Goal: Task Accomplishment & Management: Manage account settings

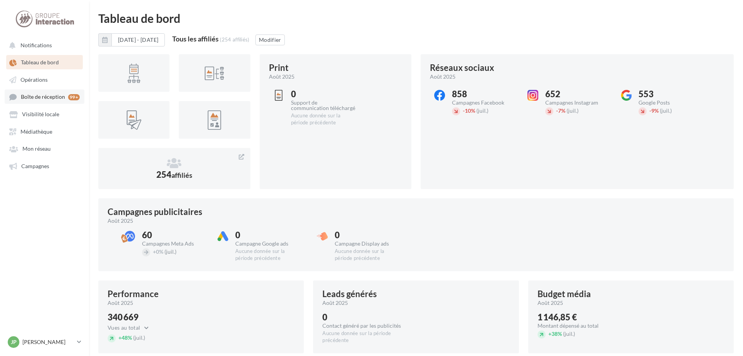
click at [42, 98] on span "Boîte de réception" at bounding box center [43, 97] width 44 height 7
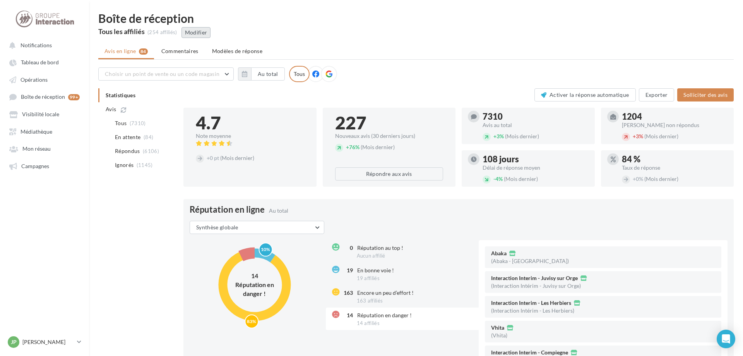
click at [195, 33] on button "Modifier" at bounding box center [195, 32] width 29 height 11
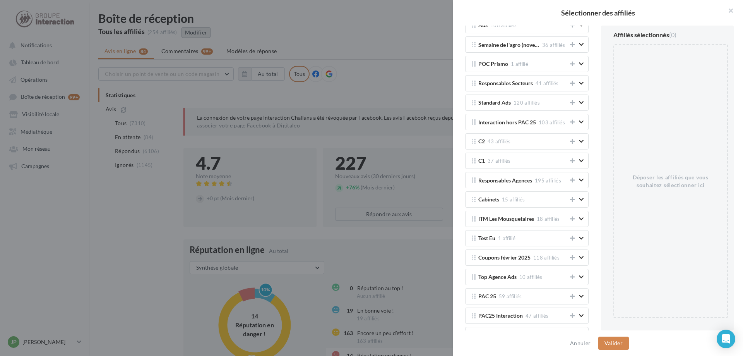
scroll to position [1305, 0]
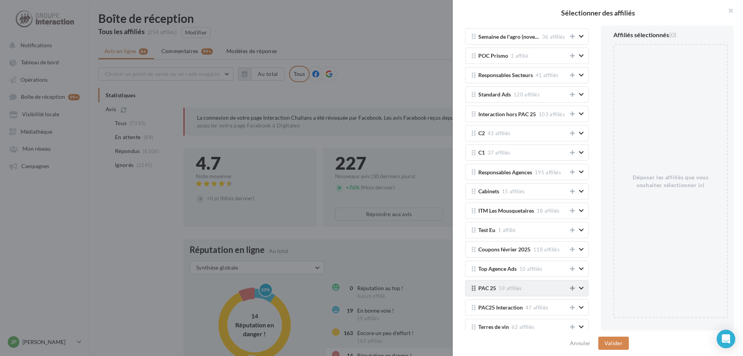
click at [573, 286] on icon at bounding box center [572, 287] width 5 height 5
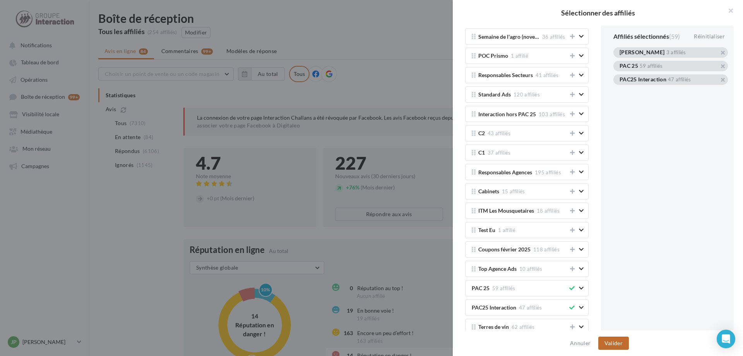
click at [615, 339] on button "Valider" at bounding box center [613, 342] width 31 height 13
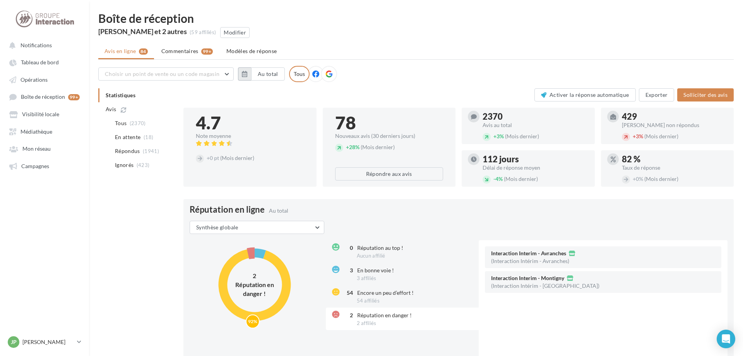
click at [242, 75] on button "button" at bounding box center [244, 73] width 13 height 13
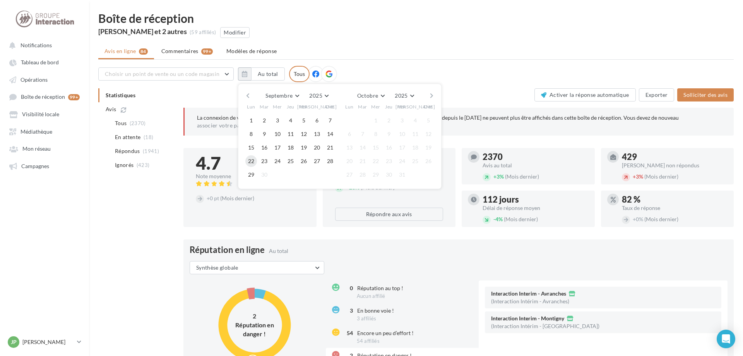
click at [253, 159] on button "22" at bounding box center [251, 161] width 12 height 12
click at [334, 159] on button "28" at bounding box center [330, 161] width 12 height 12
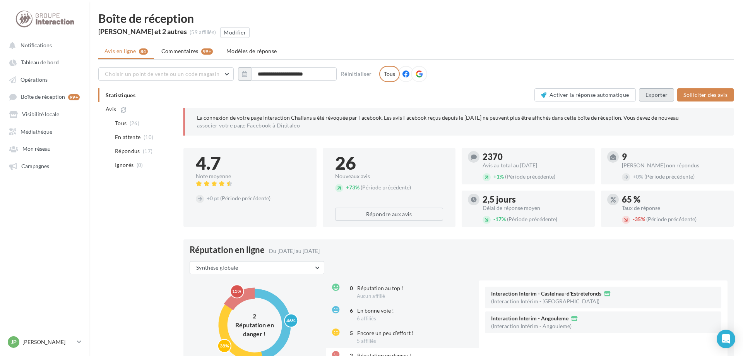
click at [650, 94] on button "Exporter" at bounding box center [657, 94] width 36 height 13
click at [40, 168] on span "Campagnes" at bounding box center [35, 166] width 28 height 7
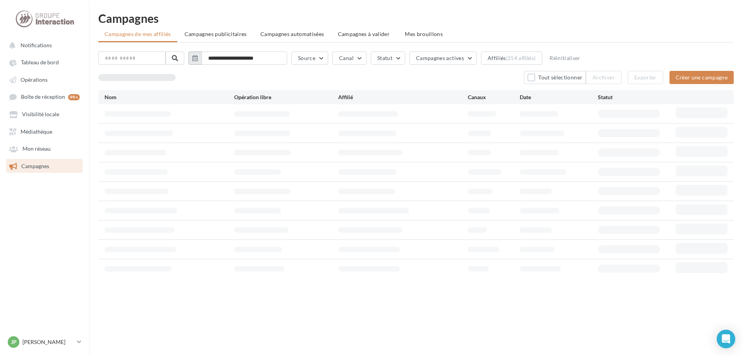
click at [198, 56] on icon "button" at bounding box center [194, 58] width 5 height 6
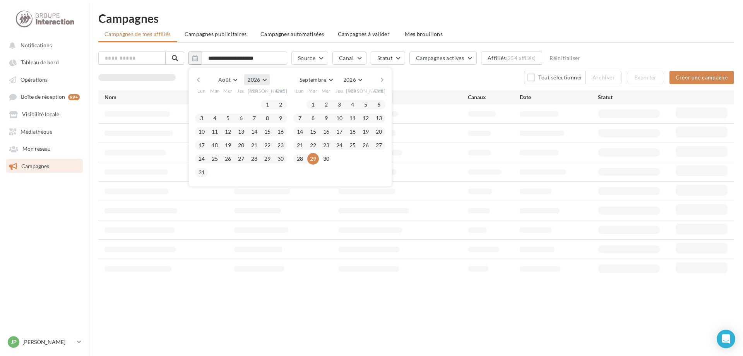
click at [269, 79] on button "2026" at bounding box center [256, 79] width 25 height 11
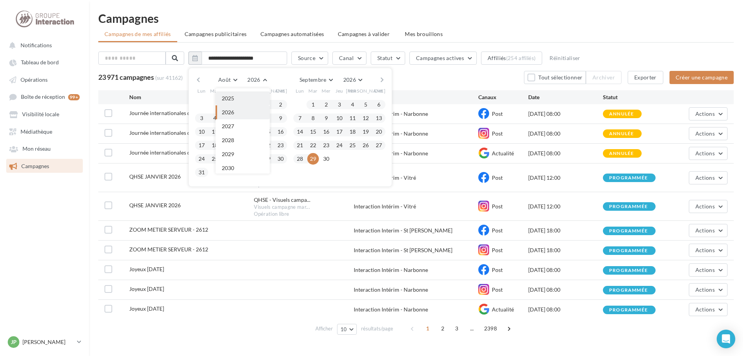
click at [240, 101] on button "2025" at bounding box center [243, 98] width 54 height 14
click at [207, 160] on button "25" at bounding box center [202, 159] width 12 height 12
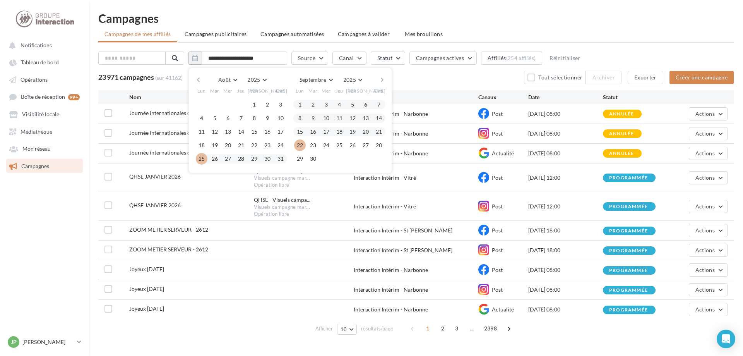
click at [306, 144] on button "22" at bounding box center [300, 145] width 12 height 12
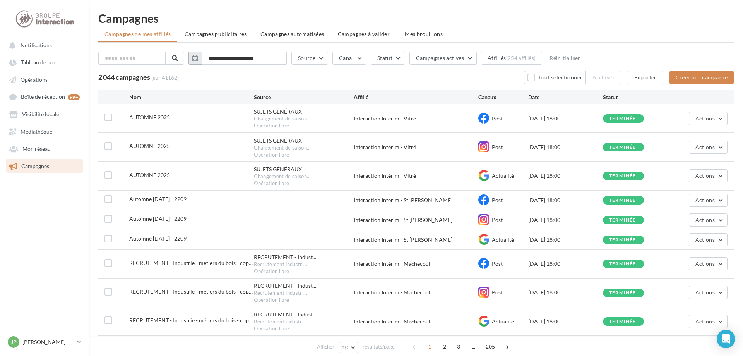
click at [269, 57] on input "**********" at bounding box center [245, 57] width 86 height 13
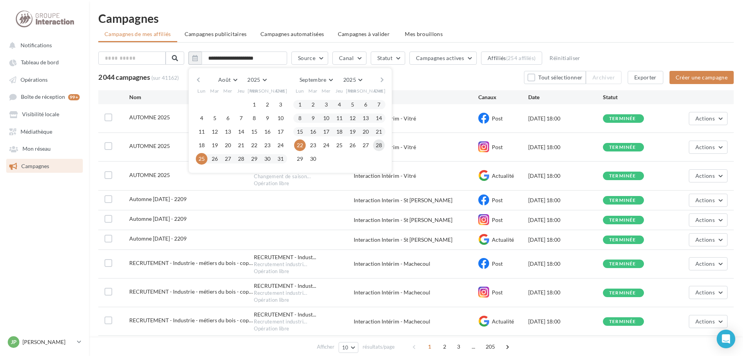
click at [385, 144] on button "28" at bounding box center [379, 145] width 12 height 12
click at [306, 144] on button "22" at bounding box center [300, 145] width 12 height 12
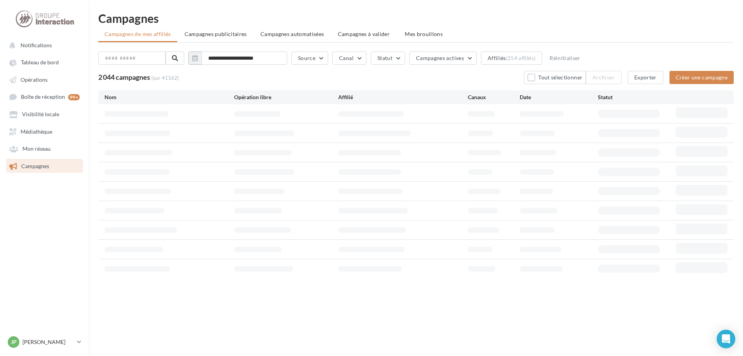
type input "**********"
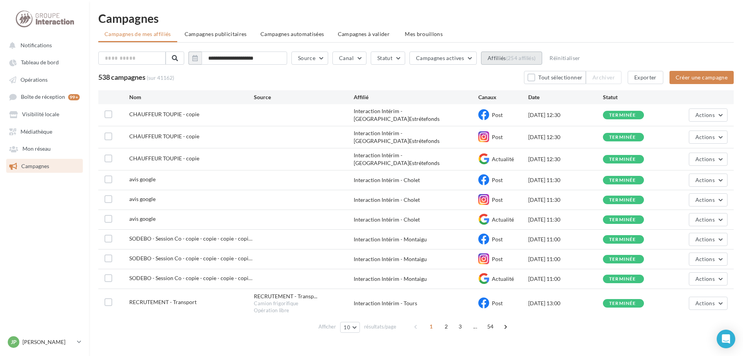
click at [529, 61] on div "(254 affiliés)" at bounding box center [521, 58] width 30 height 6
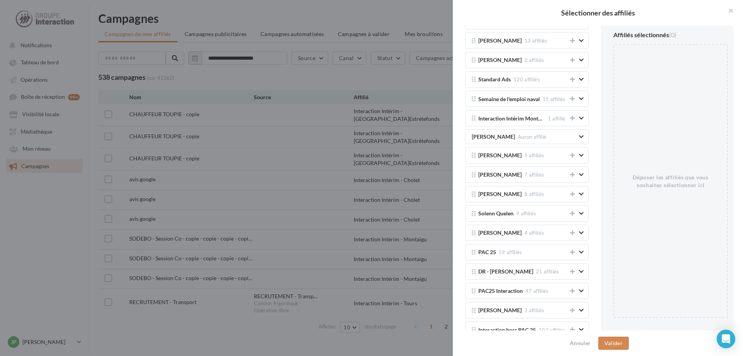
scroll to position [1329, 0]
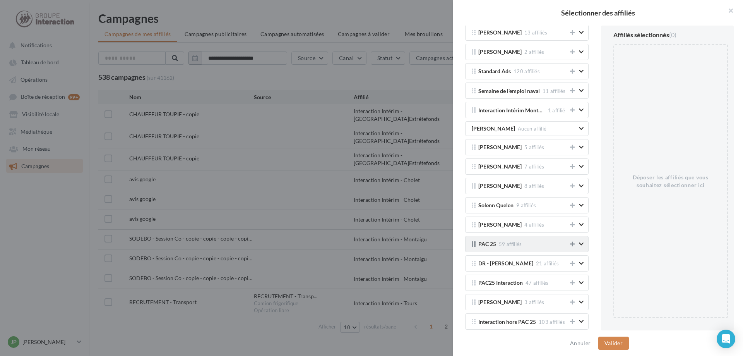
click at [573, 246] on button at bounding box center [572, 243] width 8 height 9
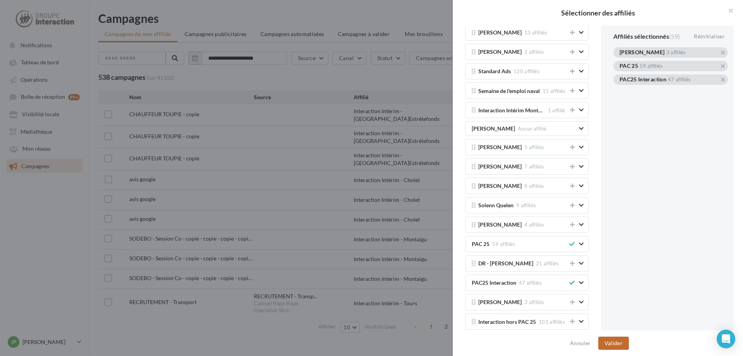
click at [611, 349] on button "Valider" at bounding box center [613, 342] width 31 height 13
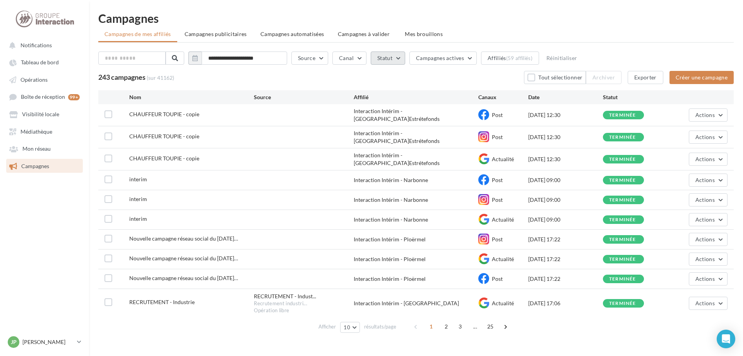
click at [405, 58] on button "Statut" at bounding box center [388, 57] width 34 height 13
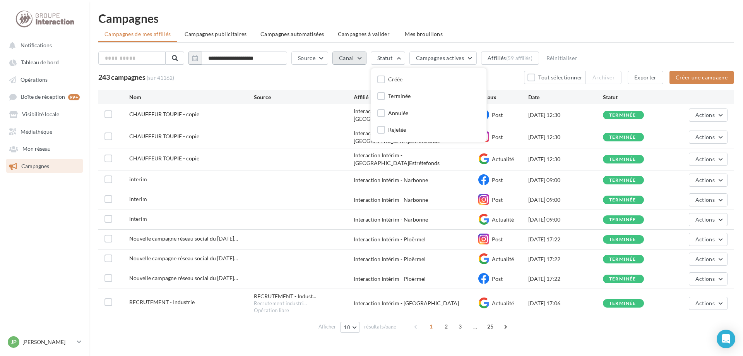
click at [366, 61] on button "Canal" at bounding box center [349, 57] width 34 height 13
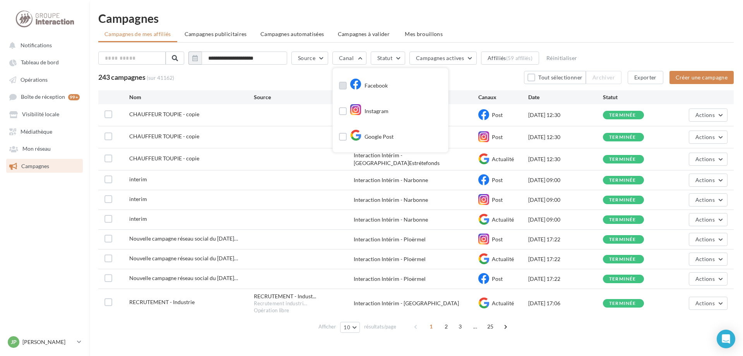
click at [347, 86] on label at bounding box center [343, 86] width 8 height 8
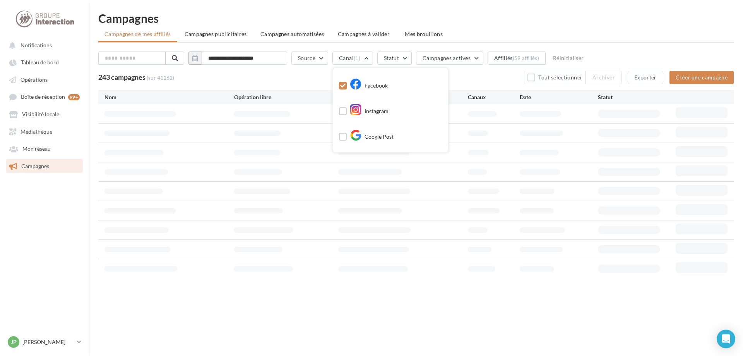
click at [664, 48] on div "**********" at bounding box center [415, 165] width 635 height 238
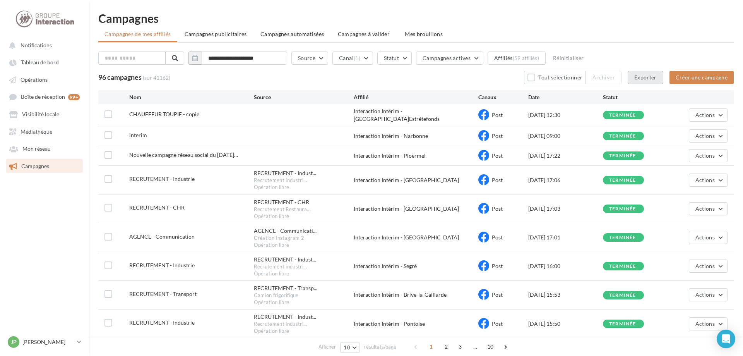
click at [649, 78] on button "Exporter" at bounding box center [646, 77] width 36 height 13
